Goal: Transaction & Acquisition: Book appointment/travel/reservation

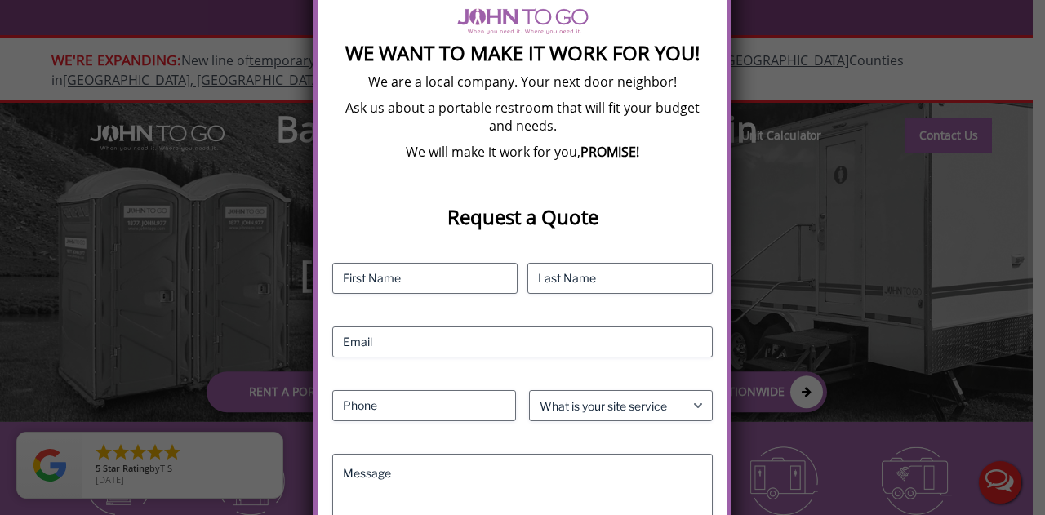
scroll to position [338, 0]
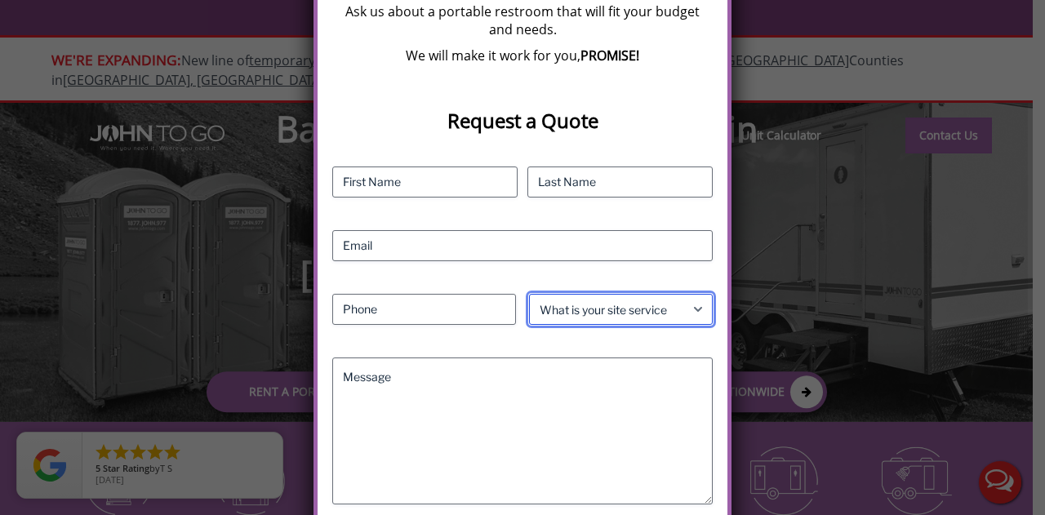
click at [691, 309] on select "What is your site service need? Consumer Construction - Commercial Construction…" at bounding box center [621, 309] width 184 height 31
select select "Consumer"
click at [529, 294] on select "What is your site service need? Consumer Construction - Commercial Construction…" at bounding box center [621, 309] width 184 height 31
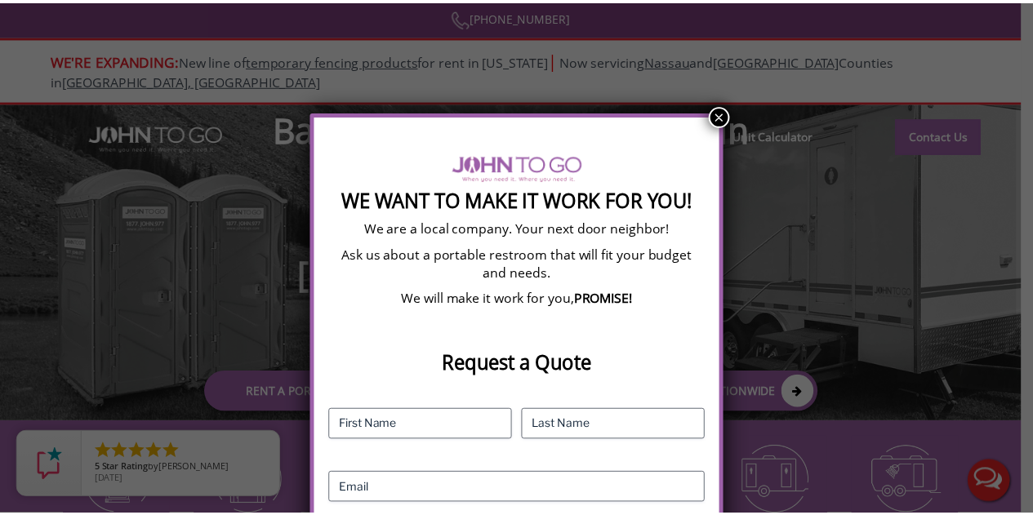
scroll to position [93, 0]
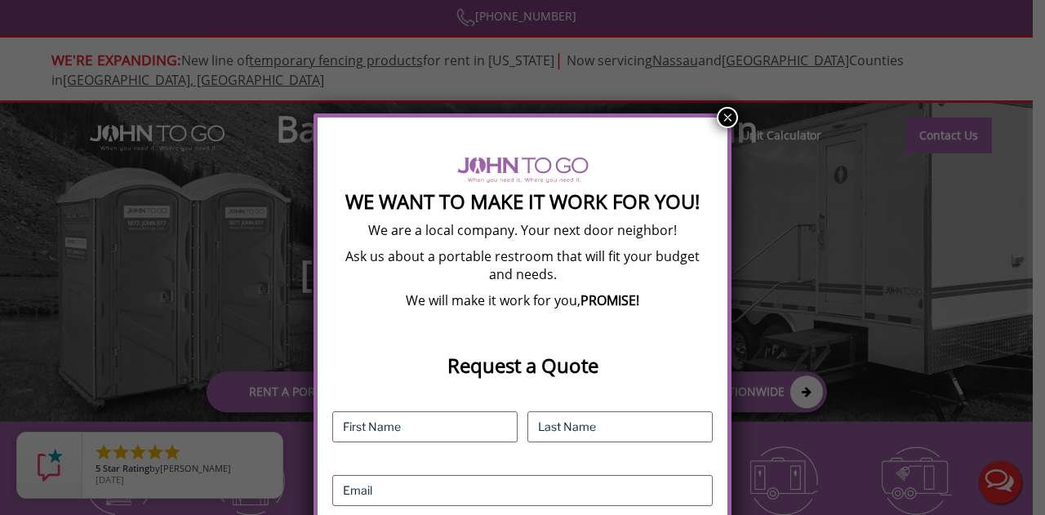
click at [728, 113] on button "×" at bounding box center [727, 117] width 21 height 21
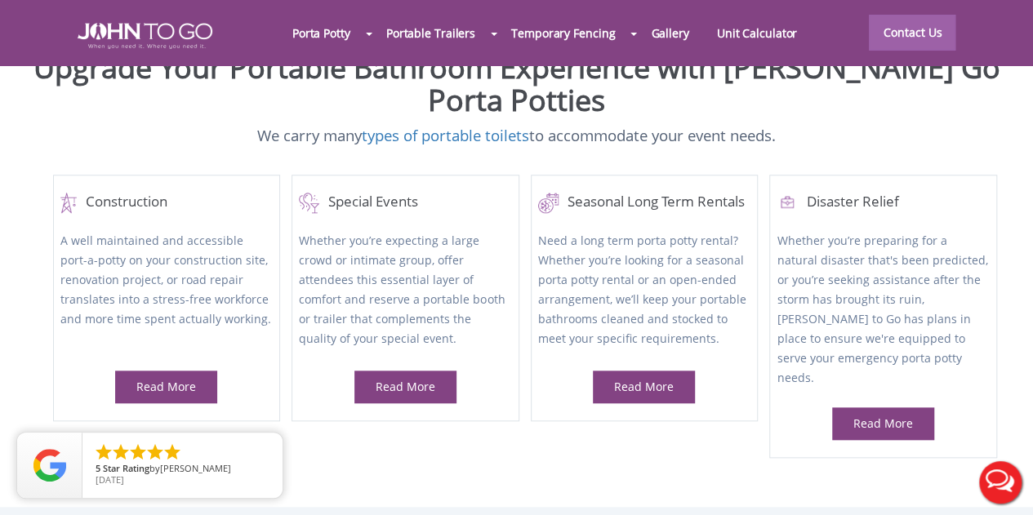
scroll to position [620, 0]
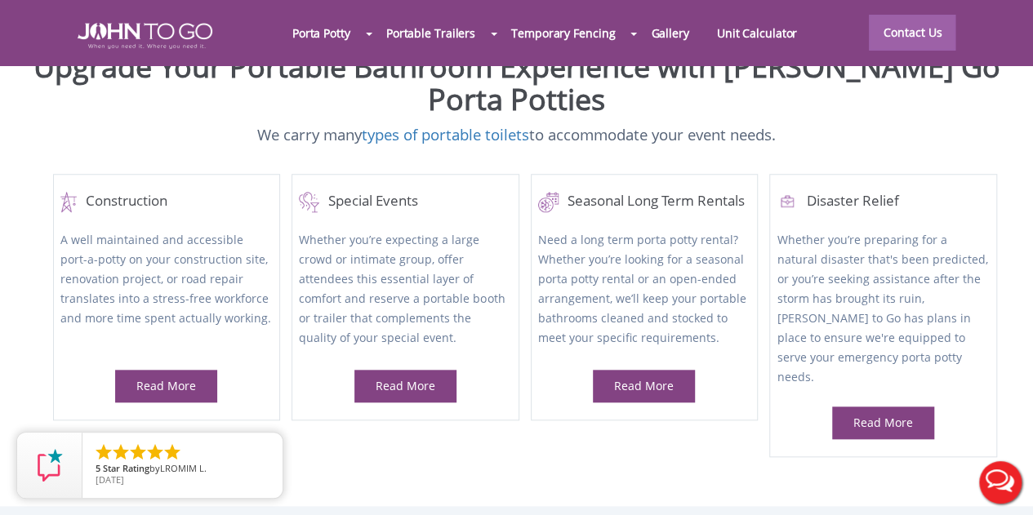
click at [404, 367] on div at bounding box center [516, 257] width 1033 height 515
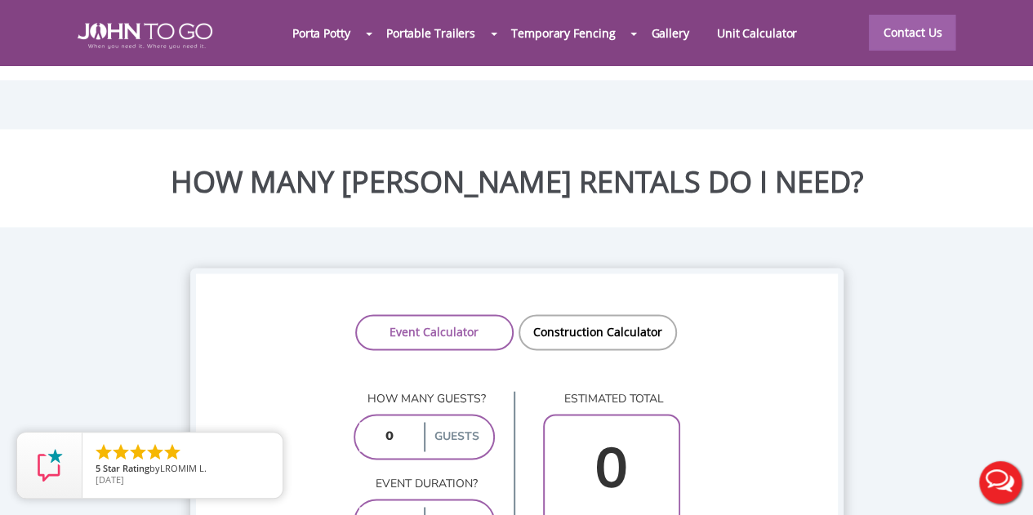
scroll to position [1149, 0]
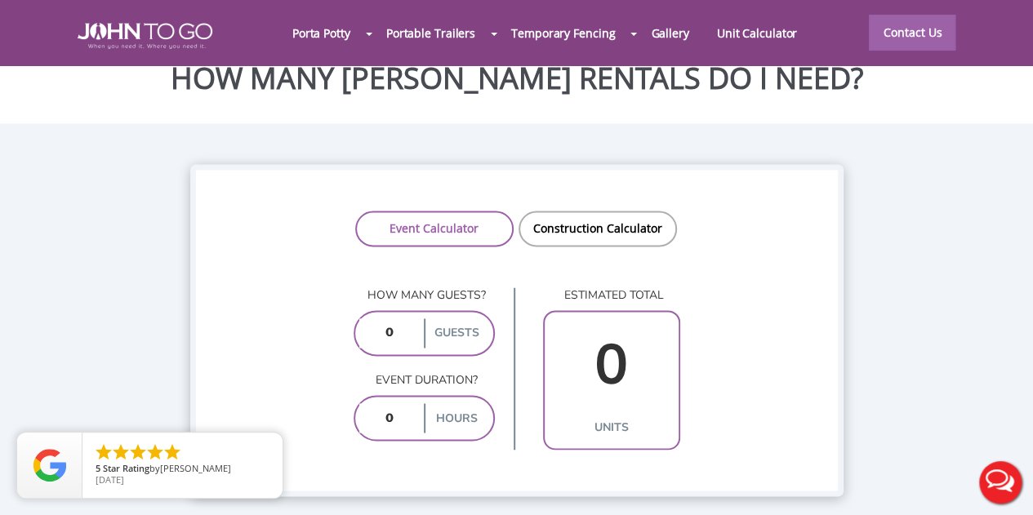
click at [397, 318] on input "number" at bounding box center [389, 332] width 61 height 29
type input "20"
click at [395, 403] on input "number" at bounding box center [389, 417] width 61 height 29
type input "4"
type input "1"
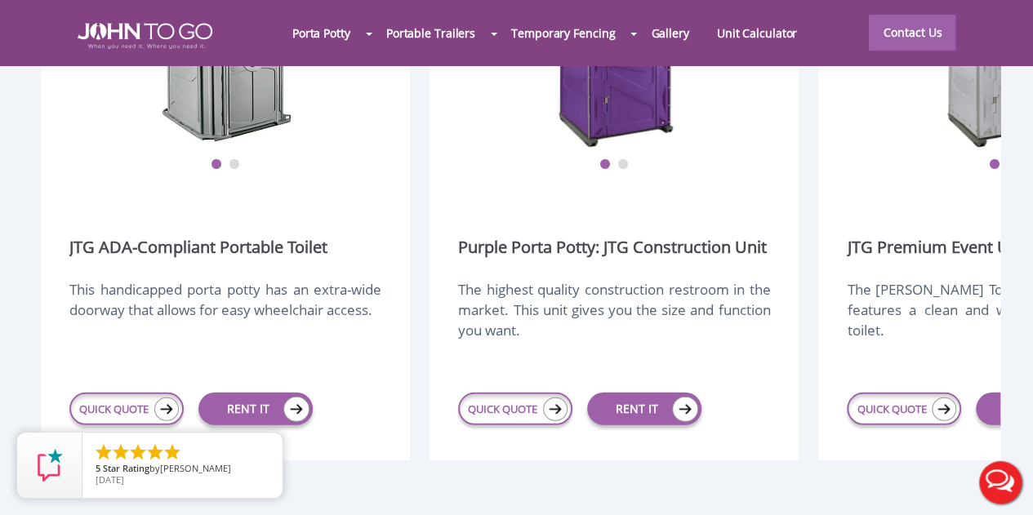
scroll to position [2103, 0]
click at [988, 280] on div "The John To Go Premium Event unit features a clean and well-maintained portable…" at bounding box center [1002, 319] width 312 height 78
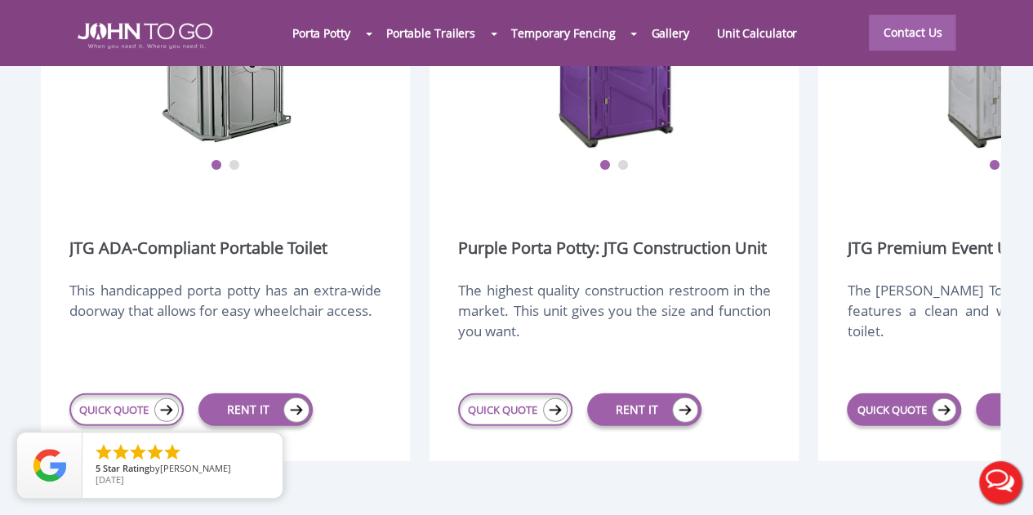
click at [893, 393] on link "QUICK QUOTE" at bounding box center [903, 409] width 114 height 33
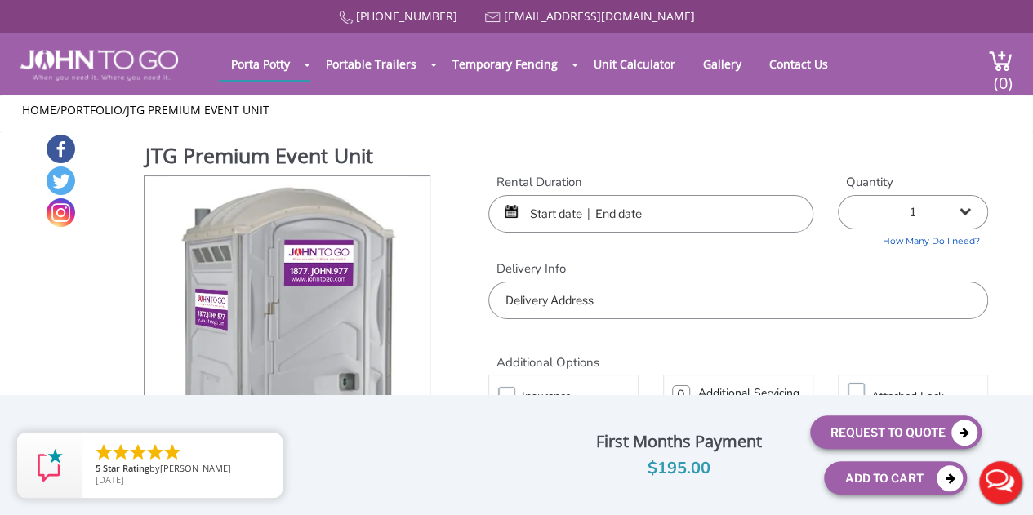
click at [548, 215] on input "text" at bounding box center [650, 214] width 325 height 38
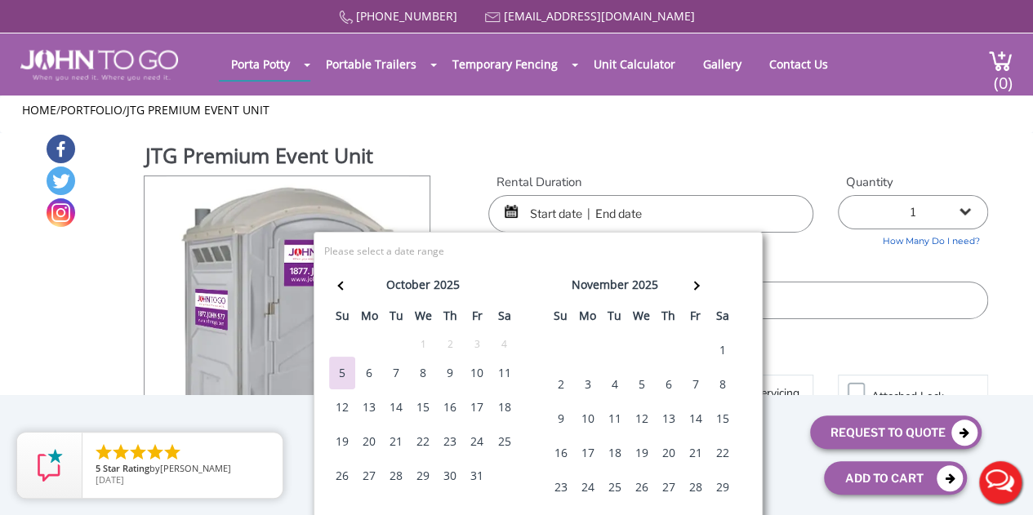
click at [503, 371] on div "11" at bounding box center [504, 373] width 26 height 33
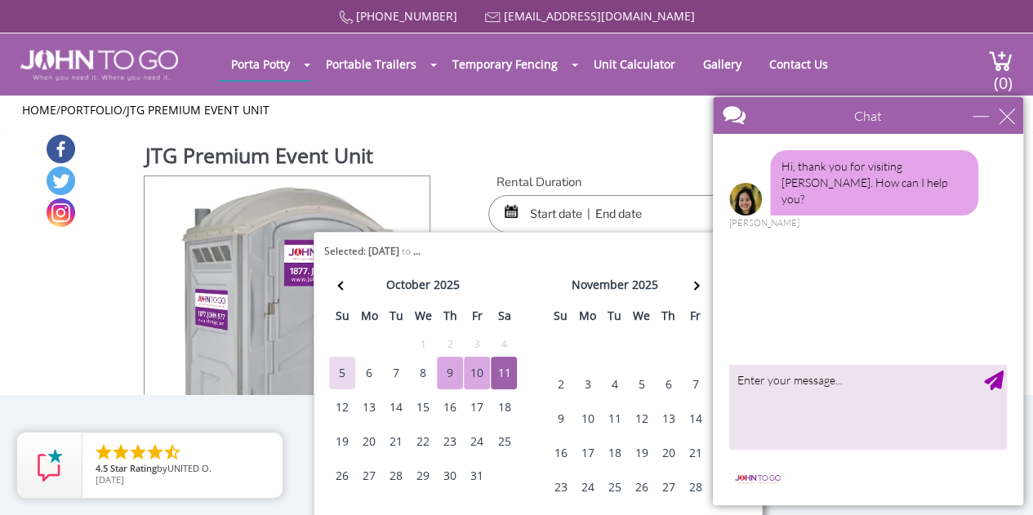
click at [444, 368] on div "9" at bounding box center [450, 373] width 26 height 33
click at [345, 408] on div "12" at bounding box center [342, 407] width 26 height 33
click at [437, 373] on div "9" at bounding box center [450, 373] width 26 height 33
type input "[DATE] to [DATE]"
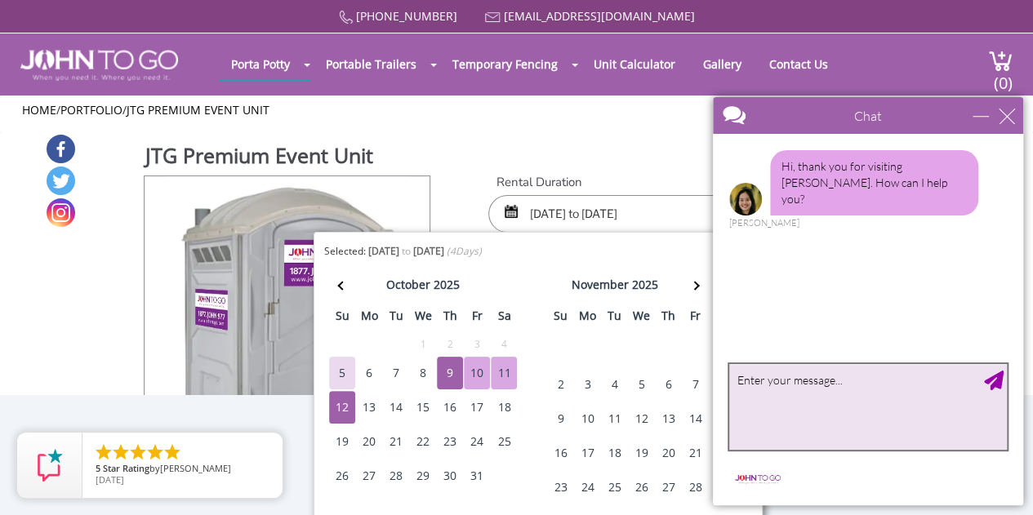
click at [797, 381] on textarea "type your message" at bounding box center [868, 407] width 278 height 86
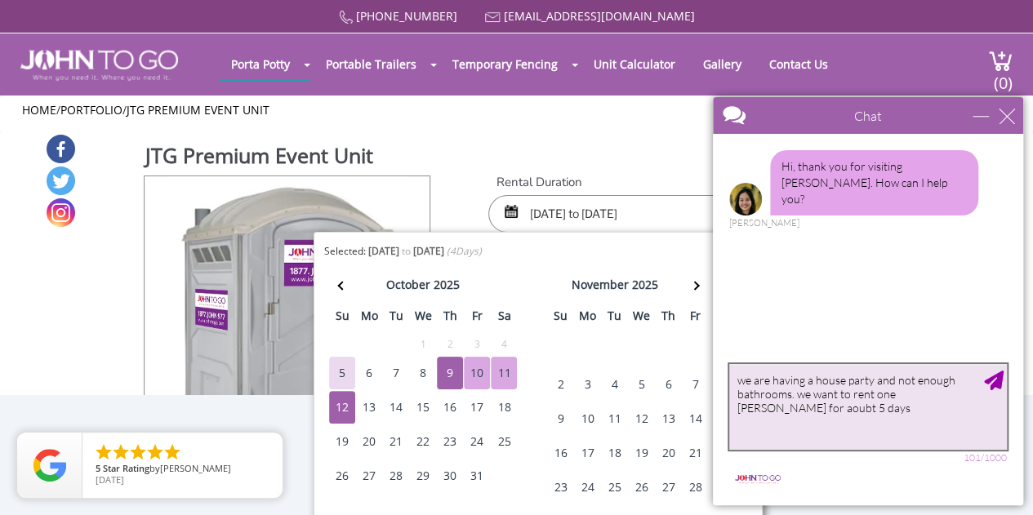
type textarea "we are having a house party and not enough bathrooms. we want to rent one [PERS…"
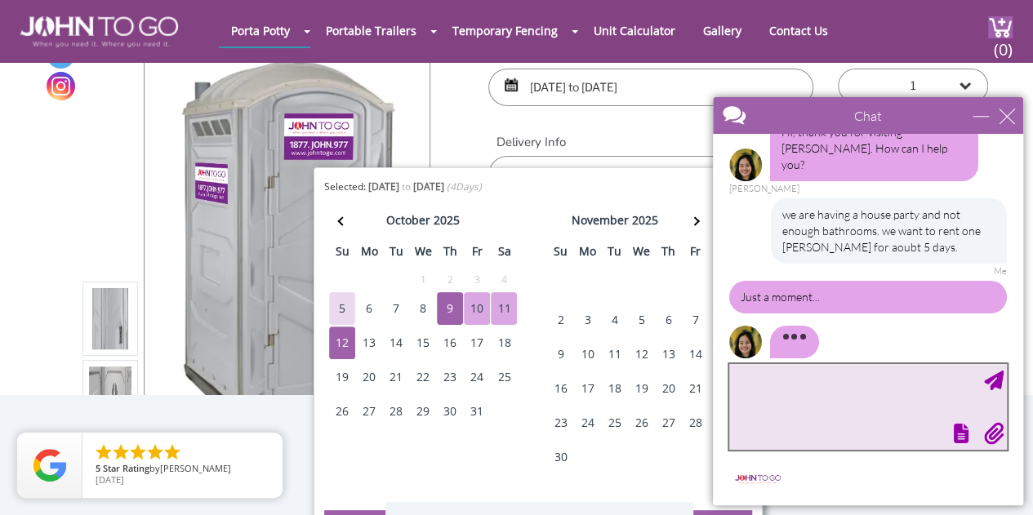
scroll to position [67, 0]
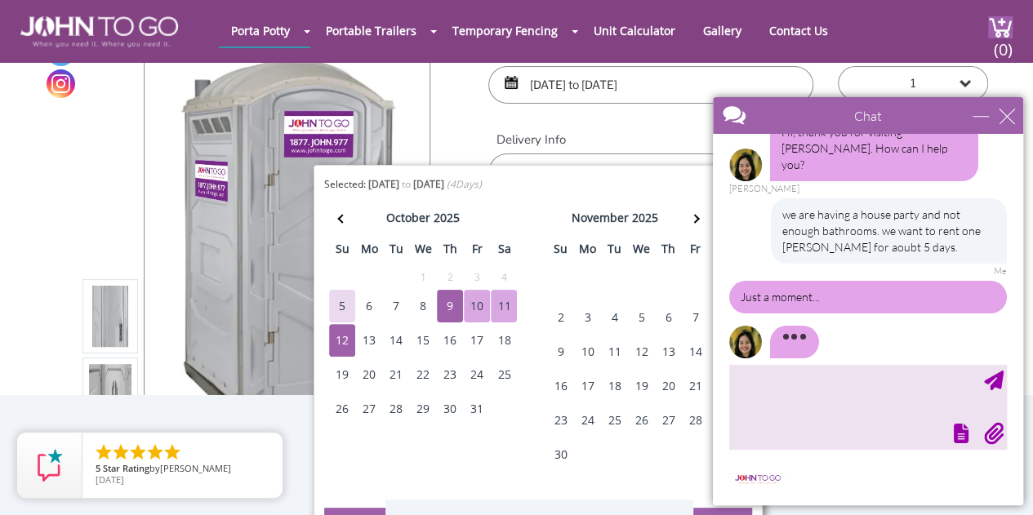
click at [374, 340] on div "13" at bounding box center [369, 340] width 26 height 33
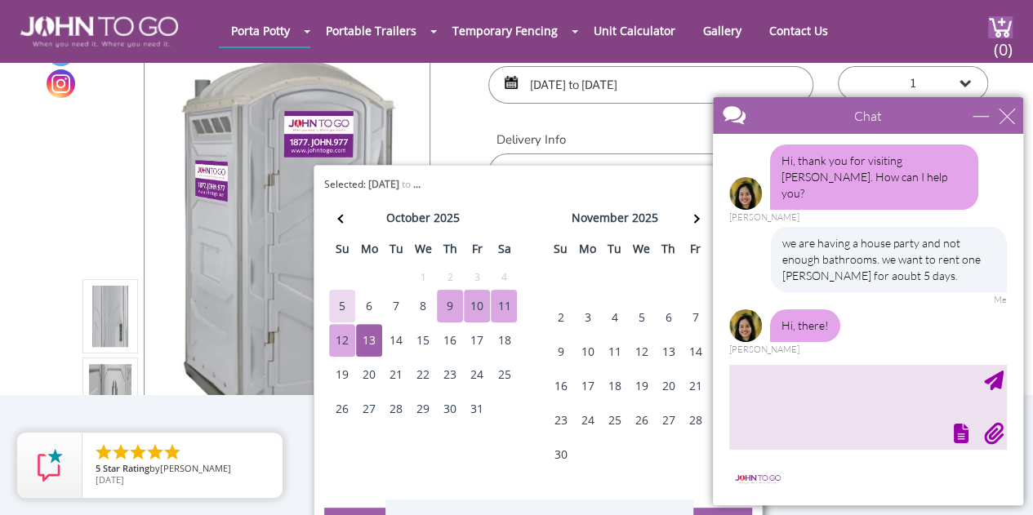
scroll to position [0, 0]
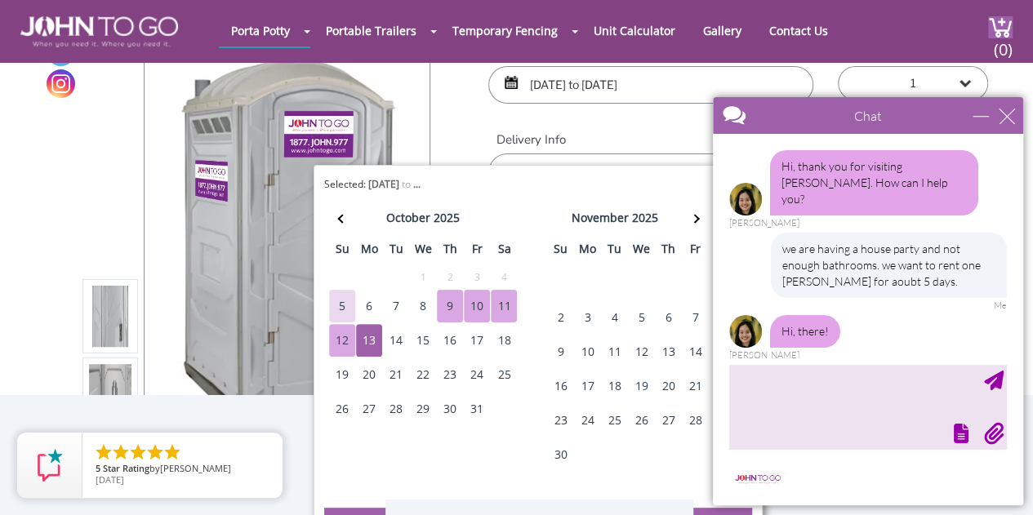
click at [443, 303] on div "9" at bounding box center [450, 306] width 26 height 33
type input "[DATE] to [DATE]"
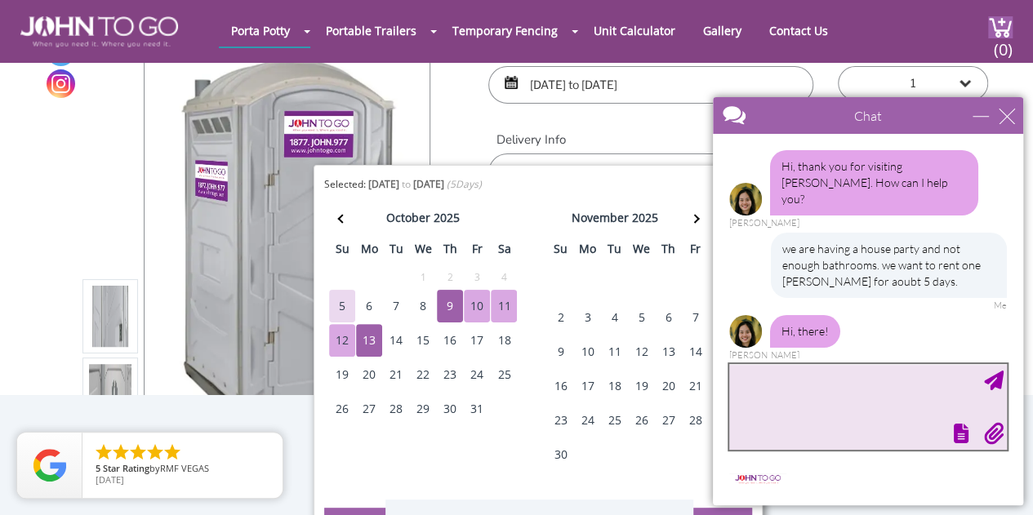
click at [815, 381] on textarea "type your message" at bounding box center [868, 407] width 278 height 86
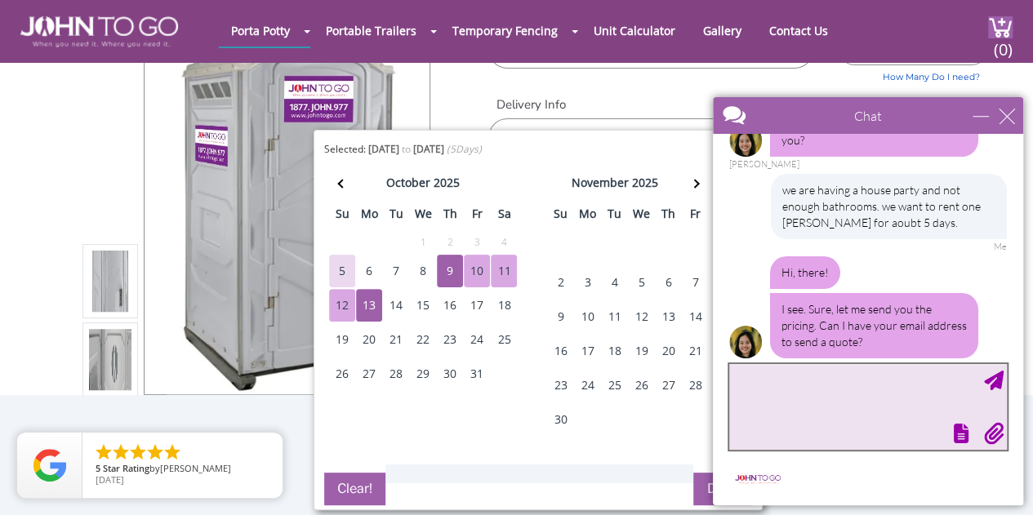
scroll to position [103, 0]
type textarea "[EMAIL_ADDRESS][DOMAIN_NAME]"
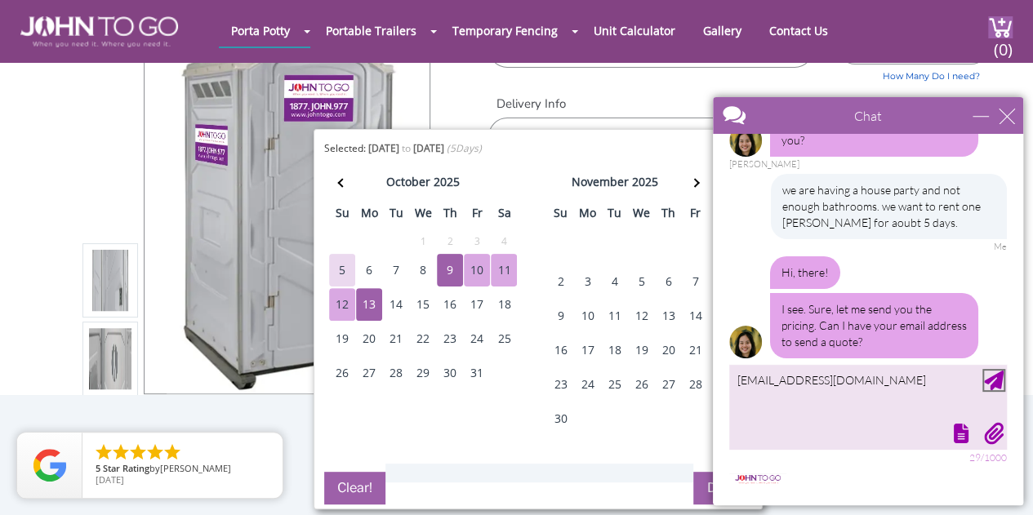
click at [997, 379] on div "Send Message" at bounding box center [994, 381] width 20 height 20
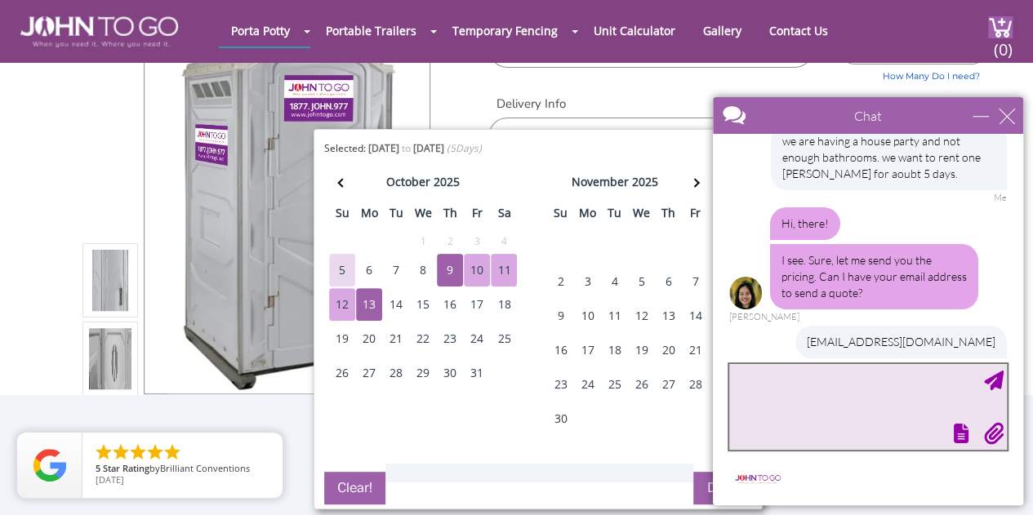
scroll to position [158, 0]
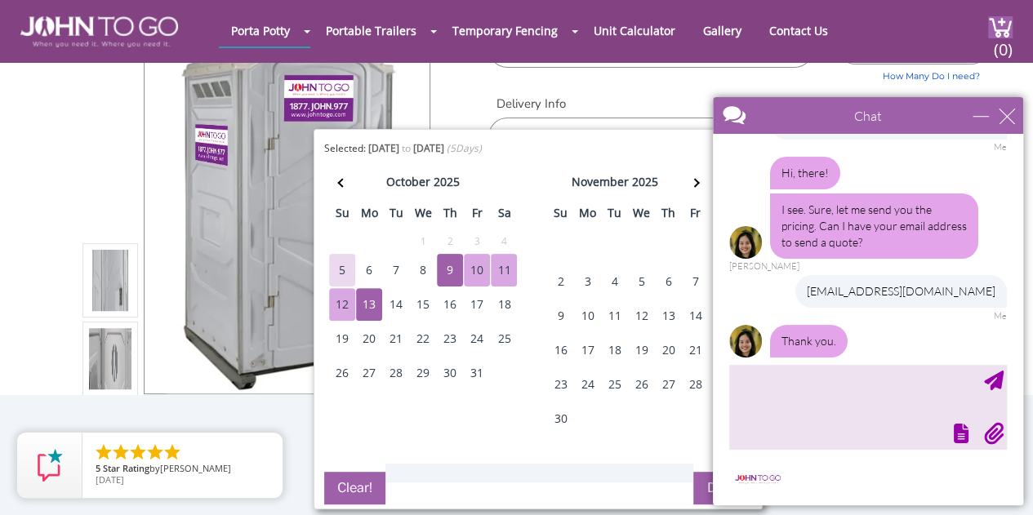
click at [606, 91] on div "Rental Duration [DATE] to [DATE] Quantity 1 2 (5% discount) 3 (8% discount) 4 (…" at bounding box center [738, 82] width 524 height 146
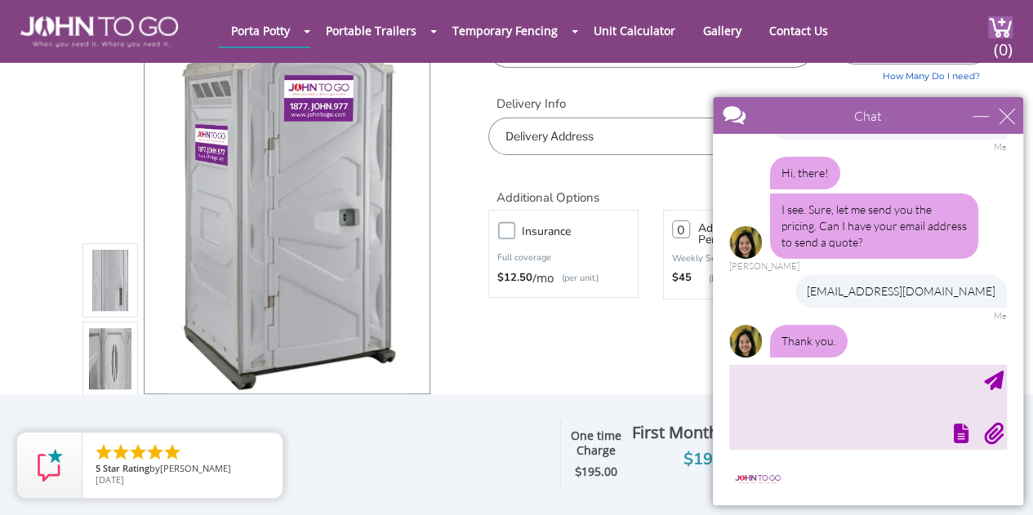
click at [602, 142] on input "text" at bounding box center [738, 137] width 500 height 38
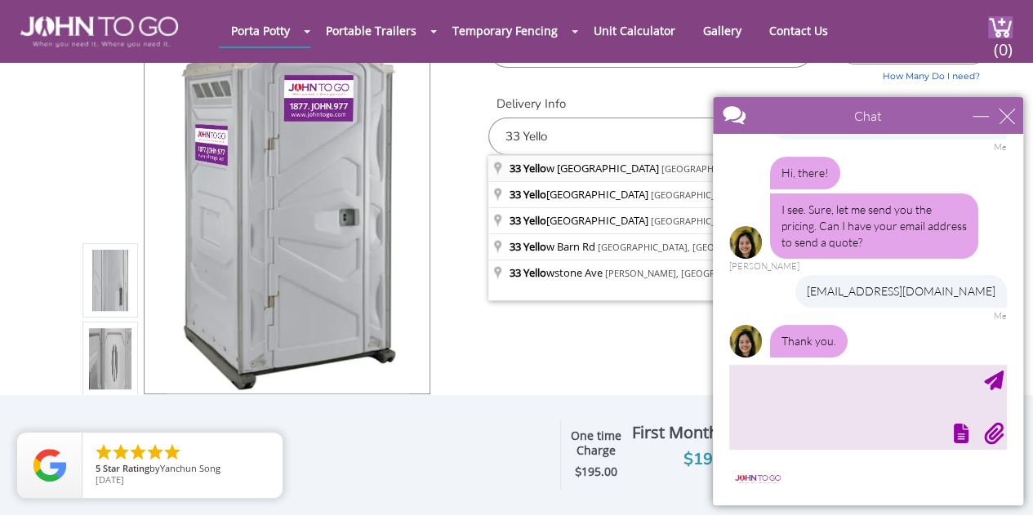
type input "[STREET_ADDRESS]"
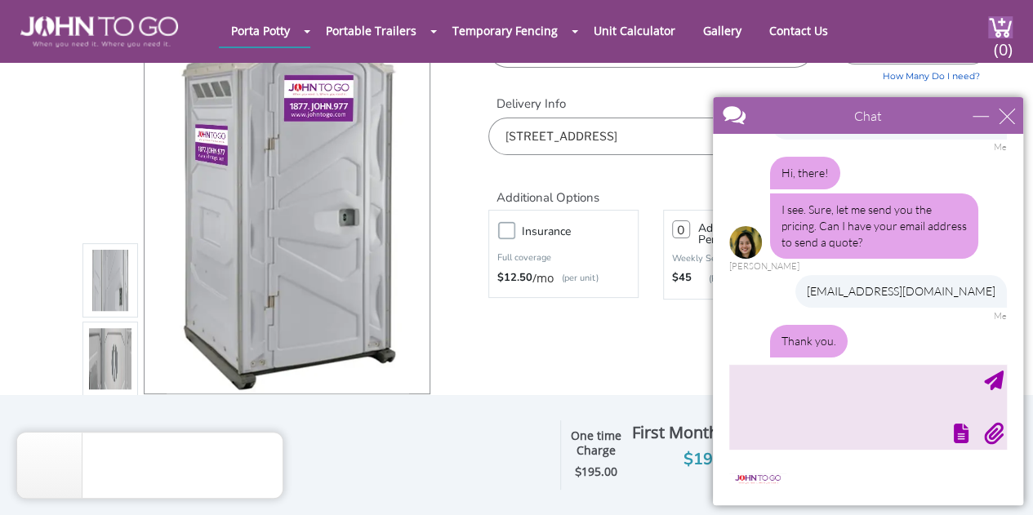
scroll to position [211, 0]
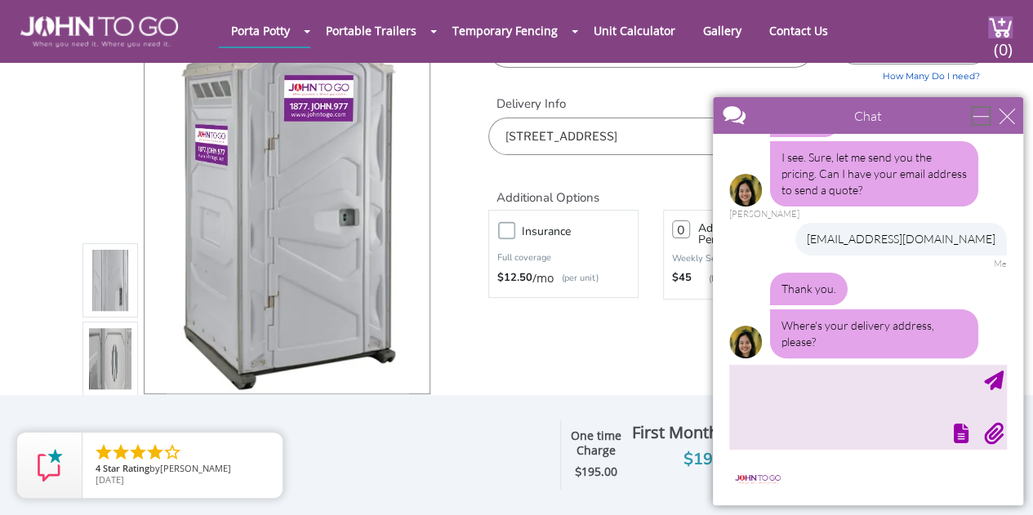
click at [979, 120] on div "minimize" at bounding box center [980, 116] width 16 height 16
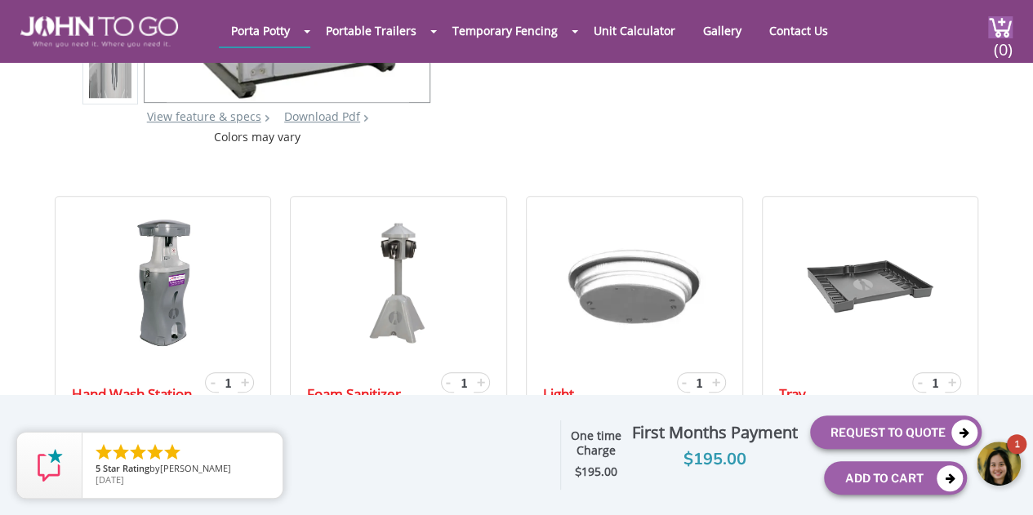
scroll to position [397, 0]
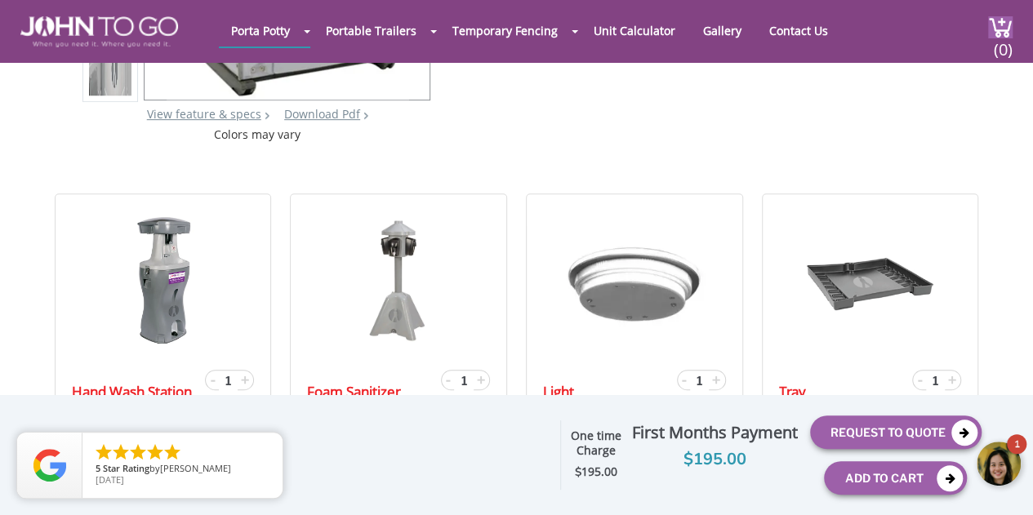
click at [1008, 467] on div at bounding box center [999, 464] width 49 height 49
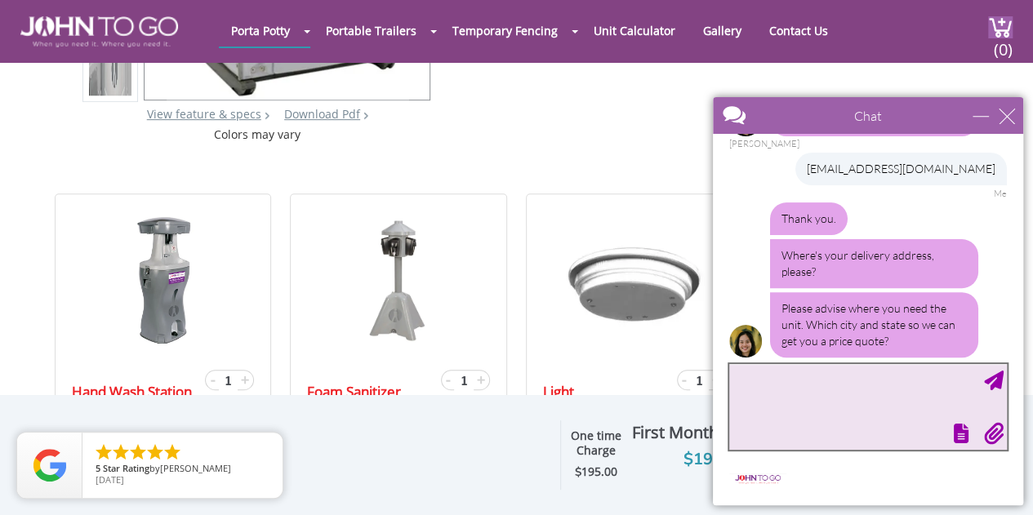
click at [872, 405] on textarea "type your message" at bounding box center [868, 407] width 278 height 86
type textarea "[STREET_ADDRESS]"
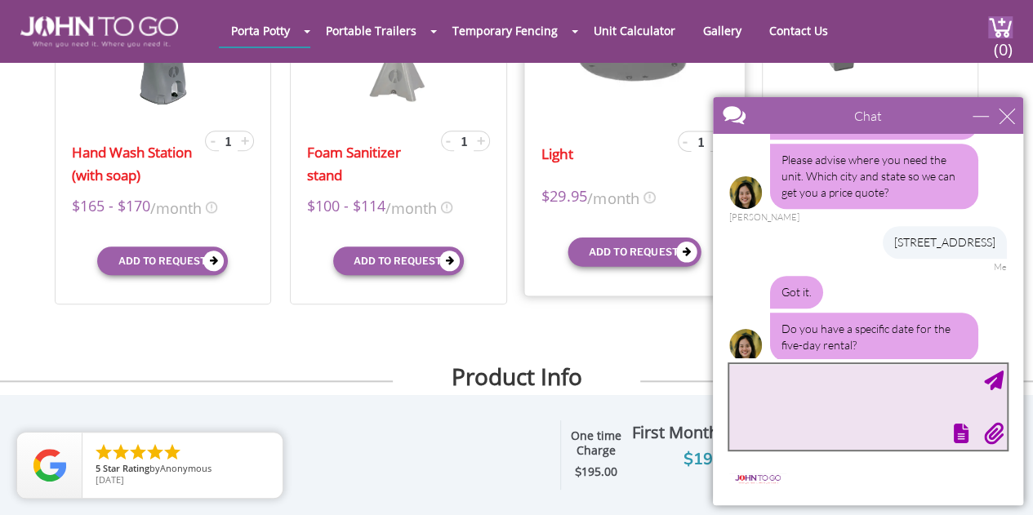
scroll to position [433, 0]
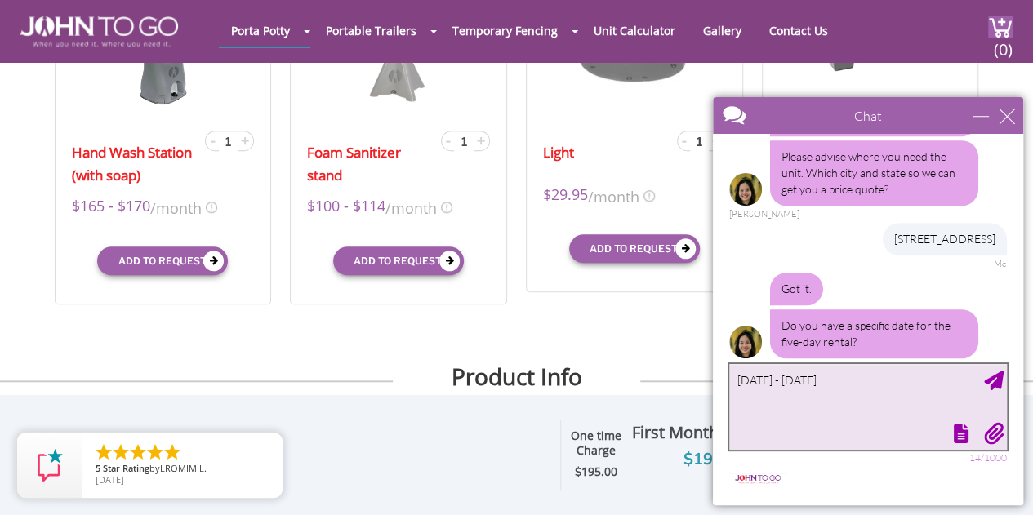
type textarea "[DATE] - [DATE]"
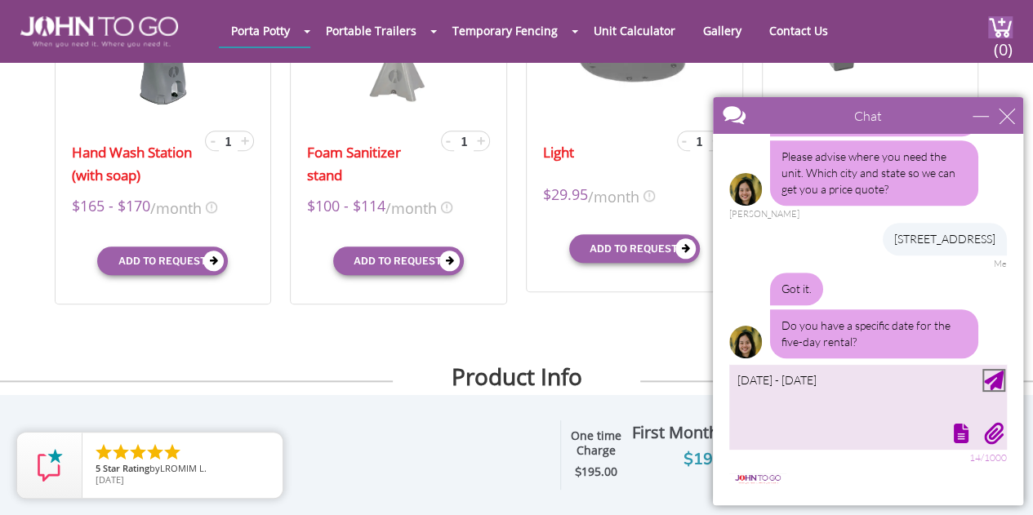
click at [995, 375] on div "Send Message" at bounding box center [994, 381] width 20 height 20
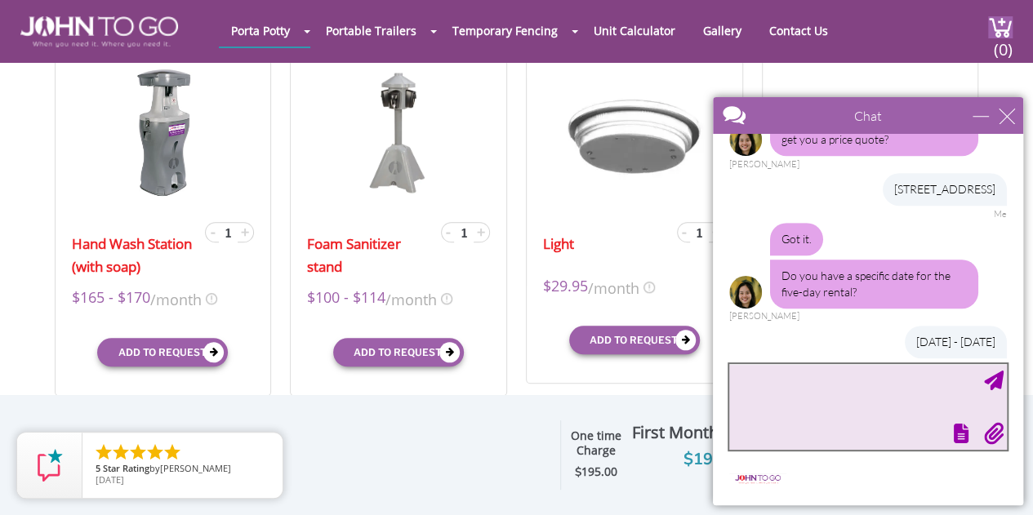
scroll to position [581, 0]
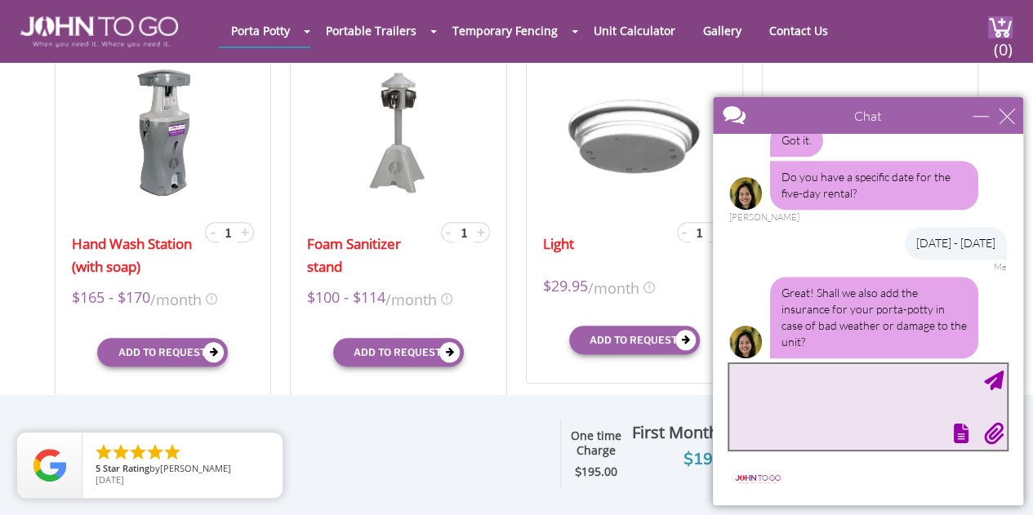
click at [810, 375] on textarea "type your message" at bounding box center [868, 407] width 278 height 86
type textarea "no we don't need insurance there is no public access to the [GEOGRAPHIC_DATA]"
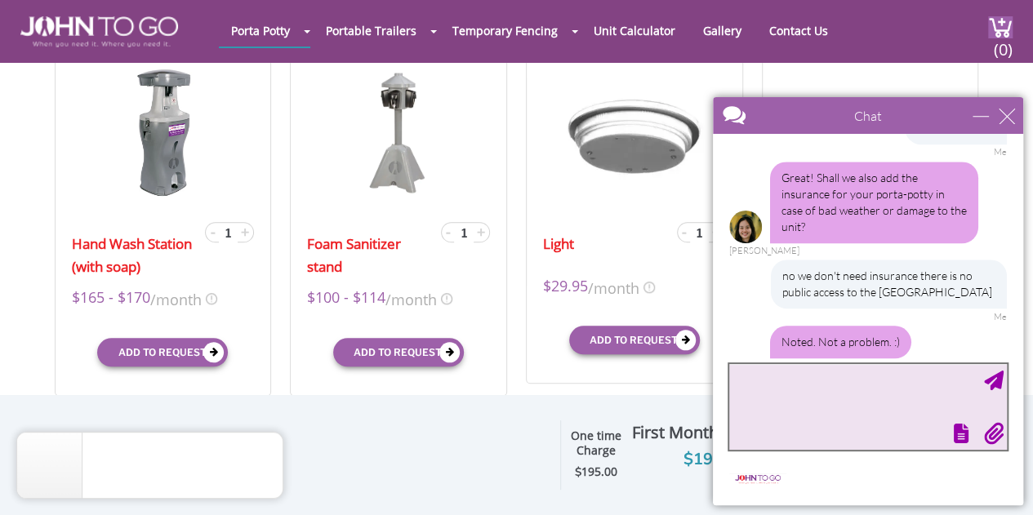
scroll to position [749, 0]
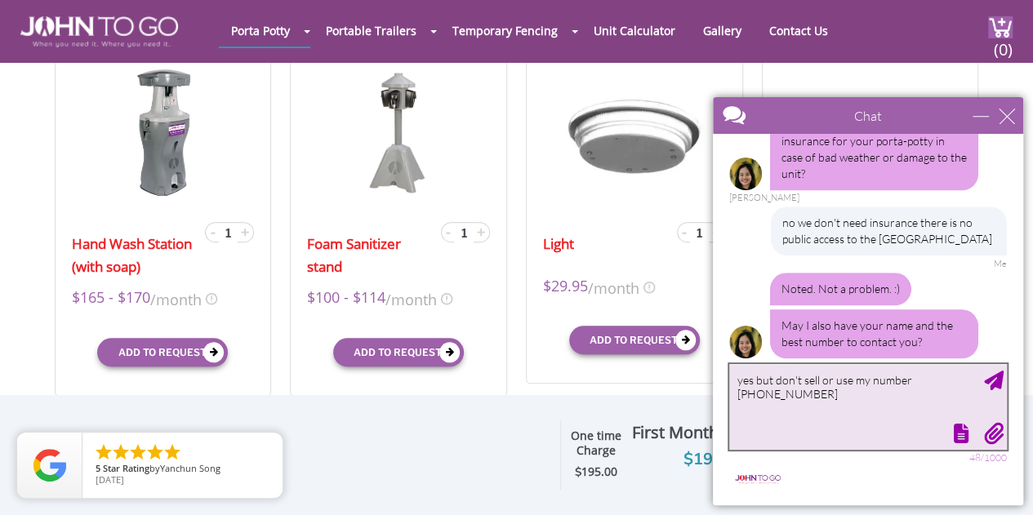
type textarea "yes but don't sell or use my number [PHONE_NUMBER]"
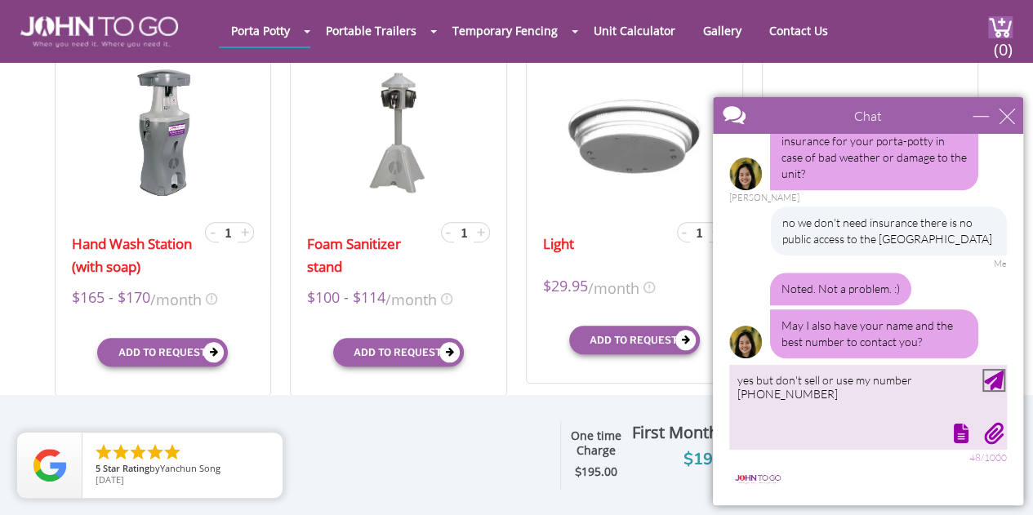
click at [1000, 384] on div "Send Message" at bounding box center [994, 381] width 20 height 20
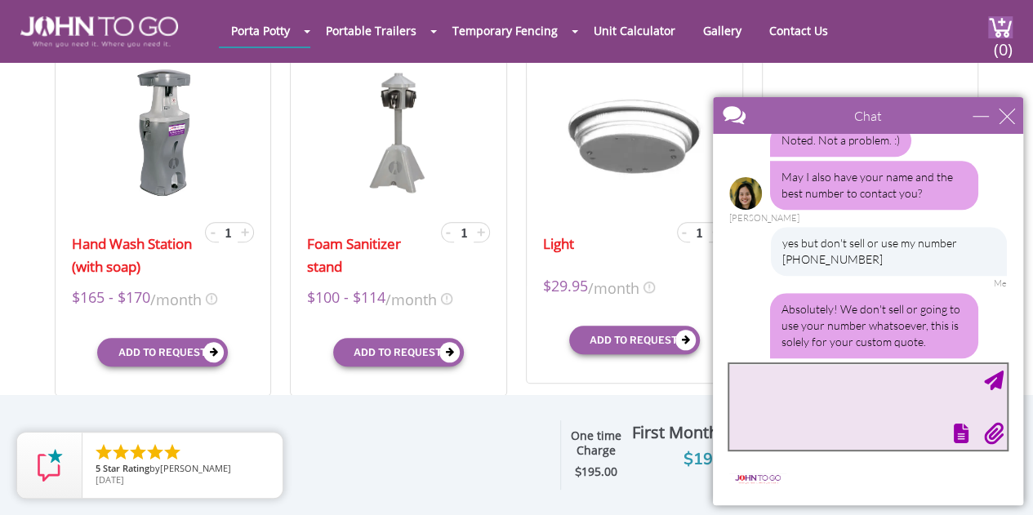
scroll to position [935, 0]
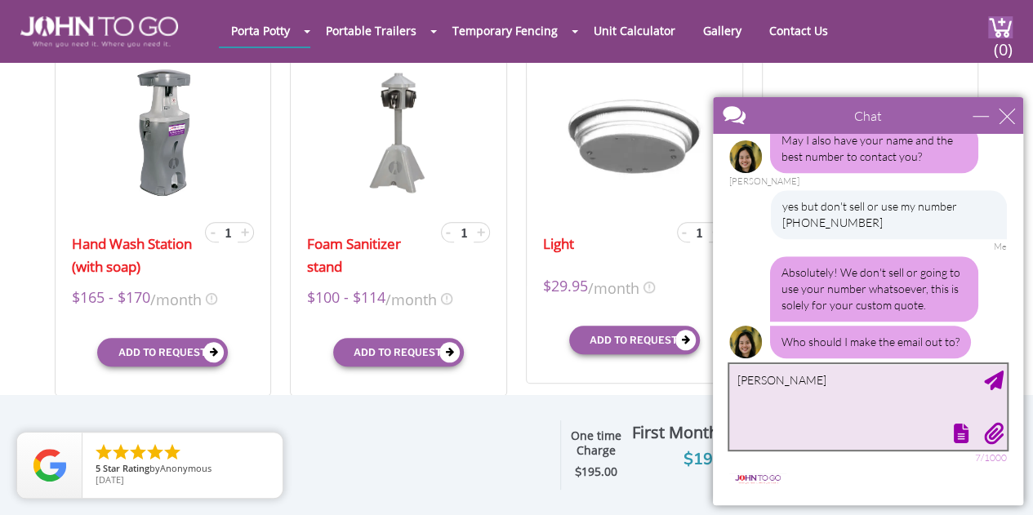
type textarea "[PERSON_NAME]"
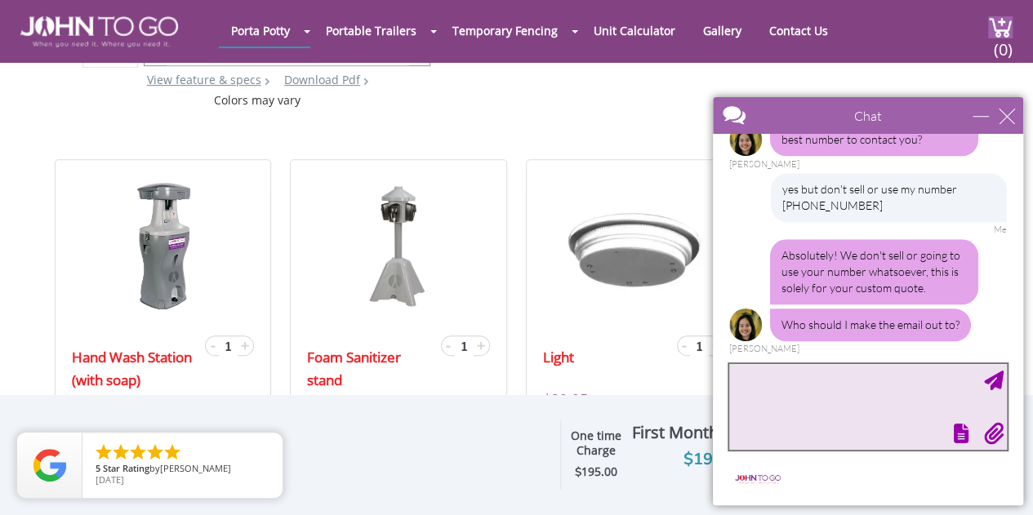
scroll to position [948, 0]
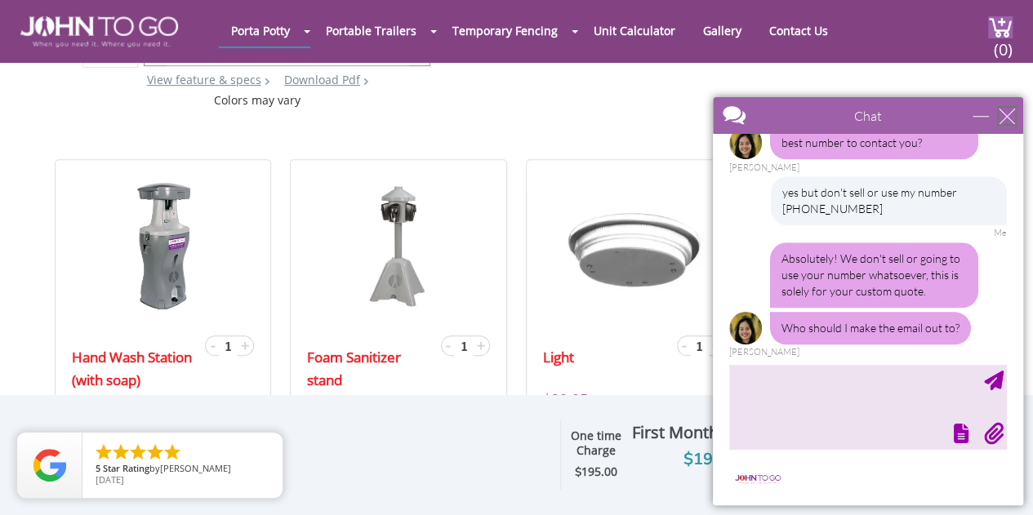
click at [1005, 109] on div "close" at bounding box center [1006, 116] width 16 height 16
type input "Continue Chat"
type input "End Chat"
